Goal: Information Seeking & Learning: Learn about a topic

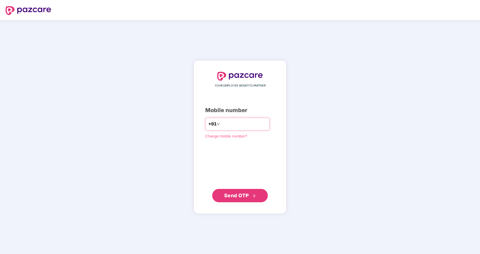
click at [226, 125] on input "number" at bounding box center [244, 124] width 46 height 9
type input "**********"
click at [236, 204] on div "**********" at bounding box center [240, 137] width 92 height 154
click at [244, 193] on span "Send OTP" at bounding box center [236, 195] width 25 height 6
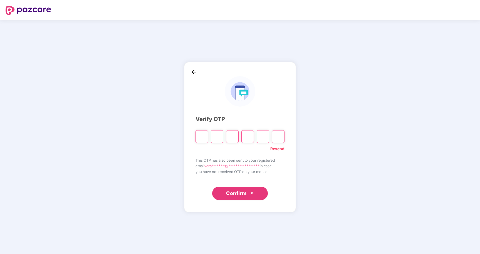
type input "*"
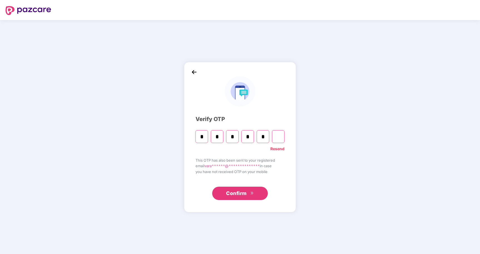
type input "*"
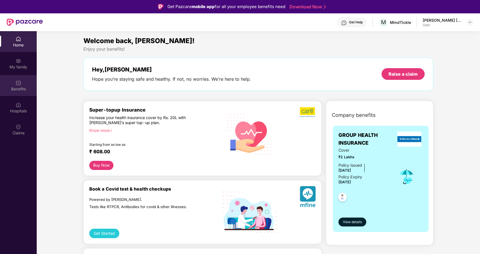
click at [22, 85] on div "Benefits" at bounding box center [18, 85] width 37 height 21
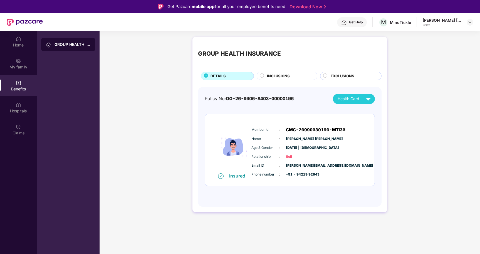
click at [275, 77] on span "INCLUSIONS" at bounding box center [278, 76] width 23 height 6
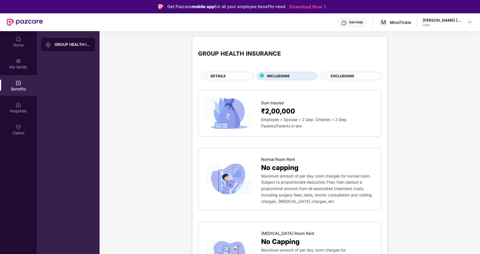
click at [339, 76] on span "EXCLUSIONS" at bounding box center [343, 76] width 24 height 6
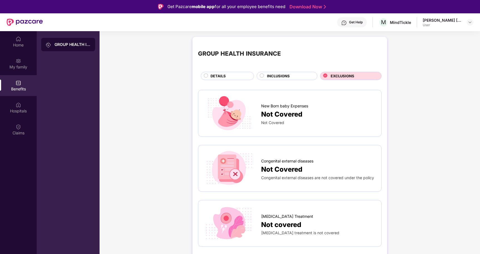
click at [285, 76] on span "INCLUSIONS" at bounding box center [278, 76] width 23 height 6
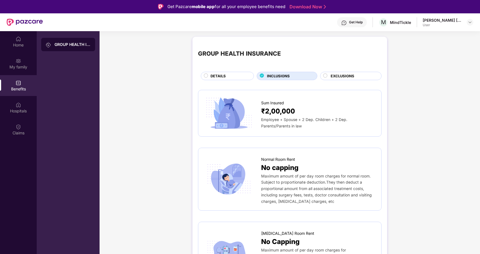
click at [234, 77] on div "DETAILS" at bounding box center [229, 76] width 43 height 7
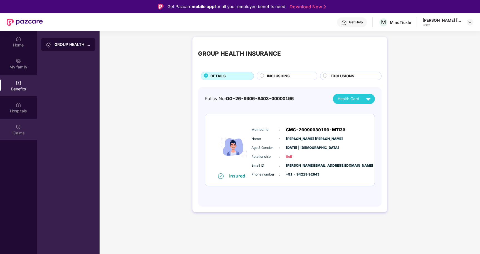
click at [22, 125] on div "Claims" at bounding box center [18, 129] width 37 height 21
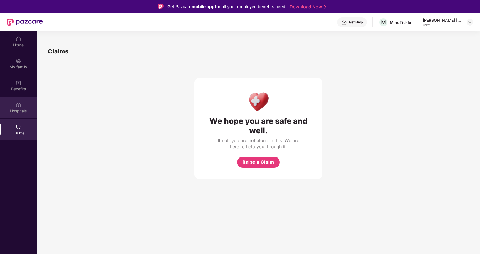
click at [17, 107] on img at bounding box center [19, 105] width 6 height 6
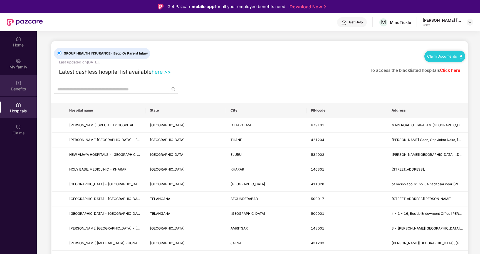
click at [16, 87] on div "Benefits" at bounding box center [18, 89] width 37 height 6
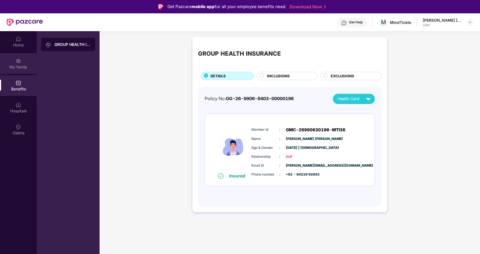
click at [17, 61] on img at bounding box center [19, 61] width 6 height 6
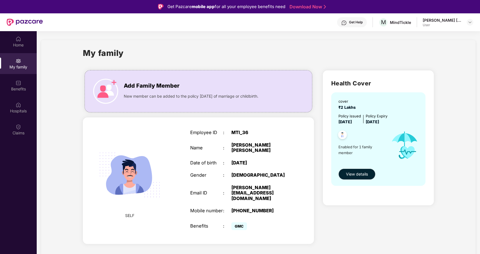
scroll to position [31, 0]
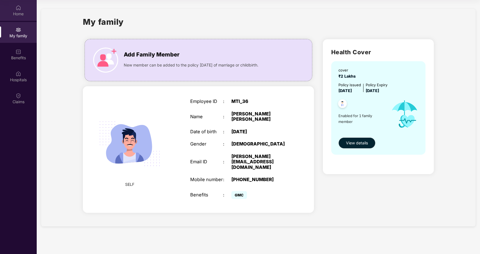
click at [13, 10] on div "Home" at bounding box center [18, 10] width 37 height 21
